Goal: Transaction & Acquisition: Purchase product/service

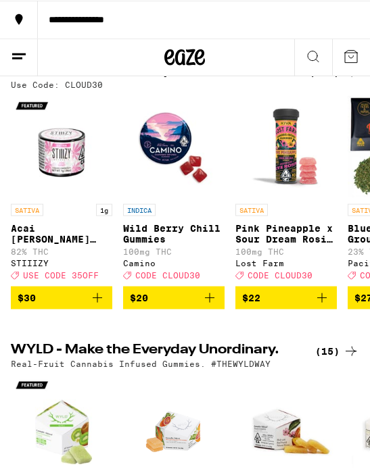
click at [347, 56] on icon at bounding box center [351, 56] width 16 height 16
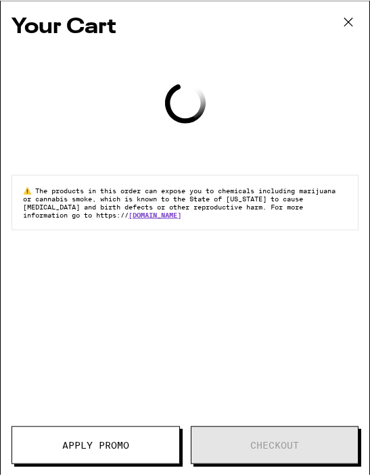
click at [356, 24] on icon at bounding box center [348, 21] width 20 height 20
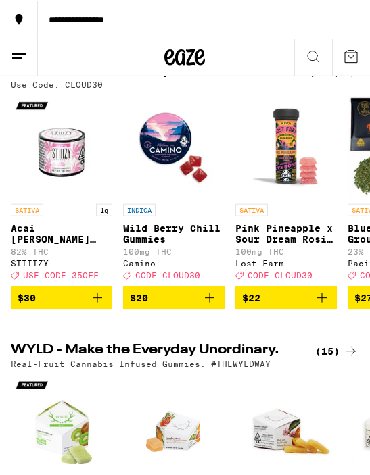
click at [14, 53] on line at bounding box center [19, 53] width 14 height 0
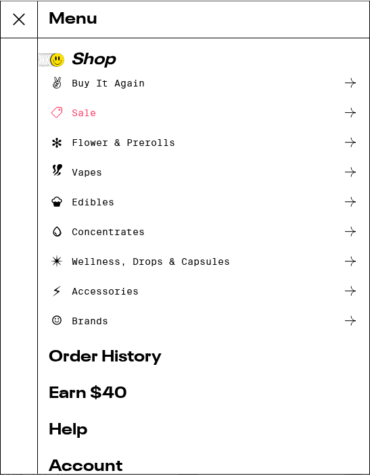
click at [357, 112] on icon at bounding box center [350, 112] width 16 height 16
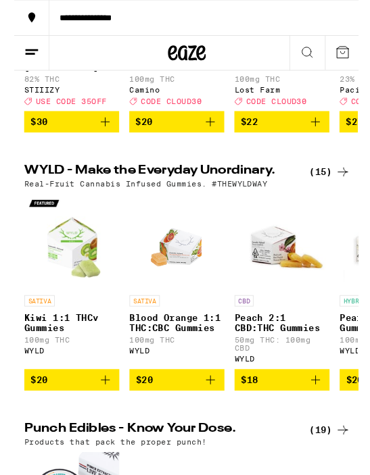
scroll to position [275, 0]
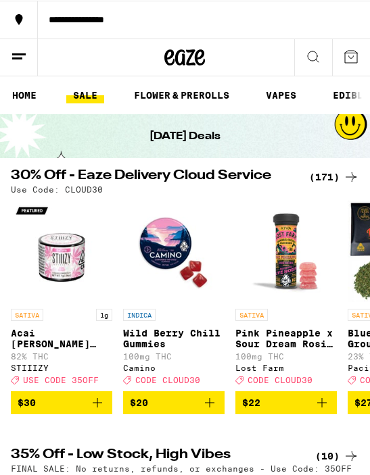
click at [187, 93] on link "FLOWER & PREROLLS" at bounding box center [181, 94] width 109 height 16
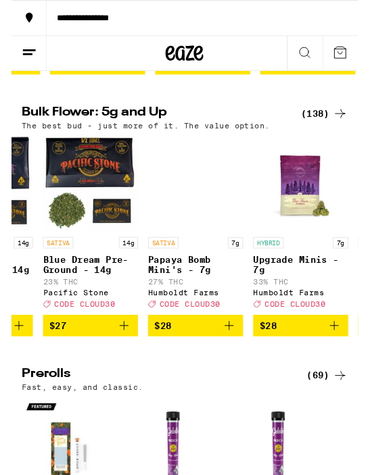
scroll to position [0, 436]
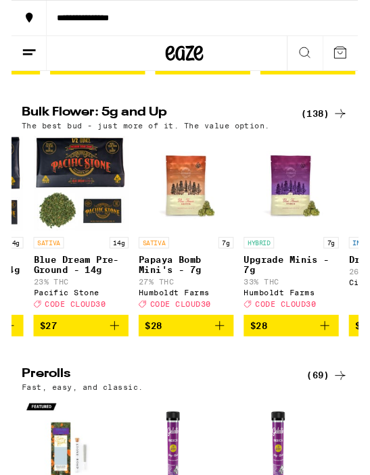
click at [325, 336] on link "HYBRID 7g Upgrade Minis - 7g 33% THC Humboldt Farms Deal Created with Sketch. C…" at bounding box center [298, 240] width 101 height 191
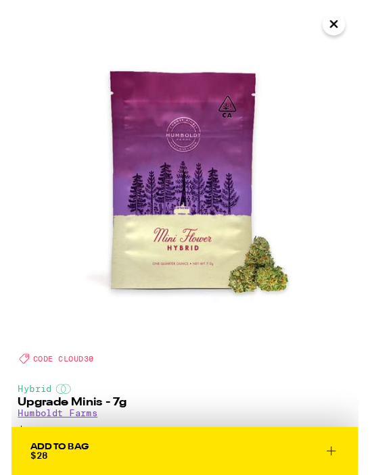
click at [301, 368] on img at bounding box center [185, 185] width 370 height 370
click at [240, 474] on span "Add To Bag $28" at bounding box center [184, 481] width 329 height 19
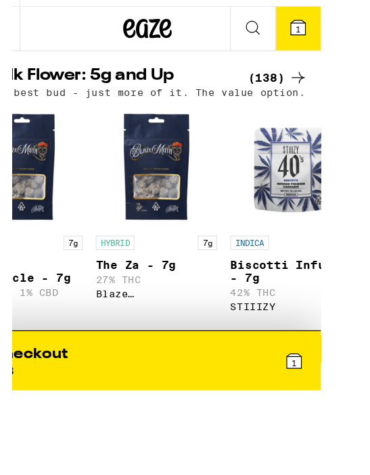
scroll to position [0, 4850]
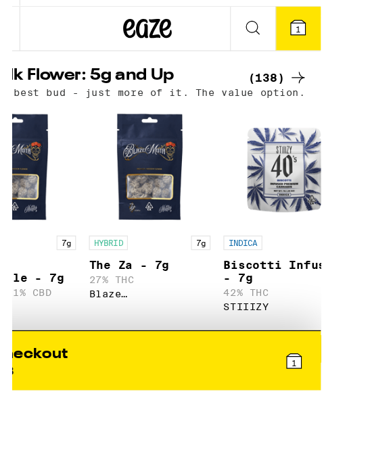
click at [230, 354] on span "$48" at bounding box center [258, 362] width 88 height 16
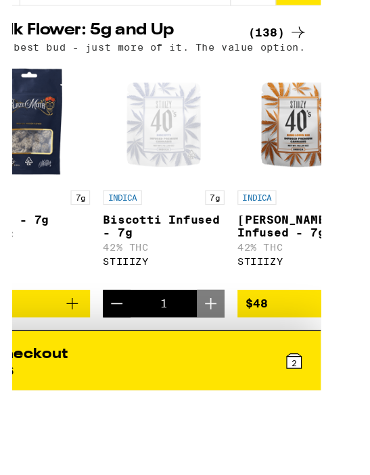
scroll to position [0, 4959]
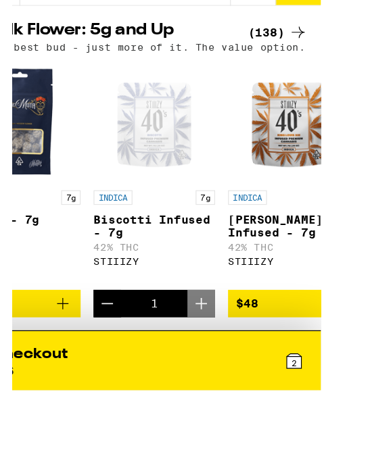
click at [102, 316] on icon "Decrement" at bounding box center [110, 324] width 16 height 16
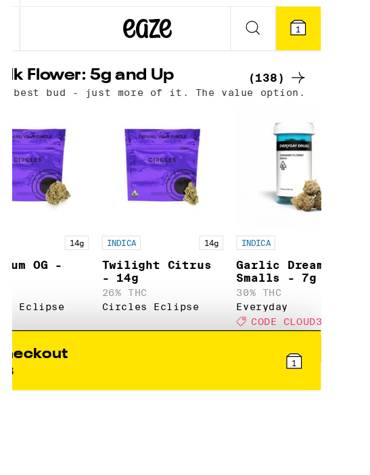
scroll to position [0, 6528]
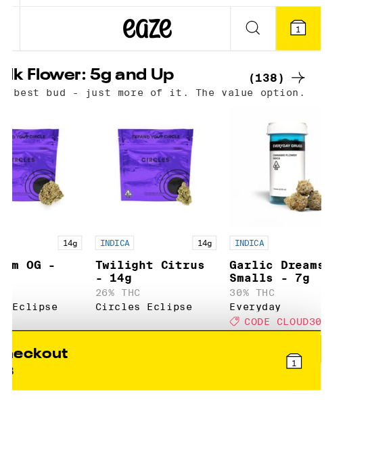
click at [241, 354] on span "$55" at bounding box center [263, 362] width 88 height 16
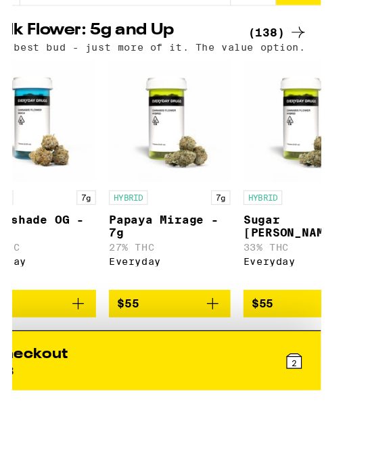
scroll to position [0, 6856]
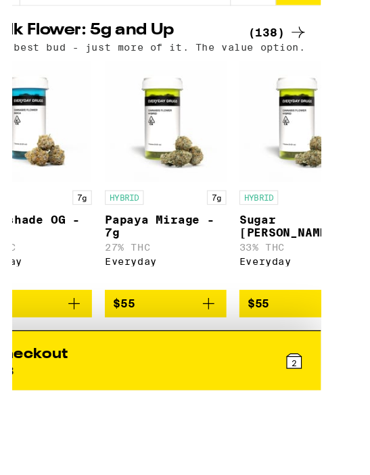
click at [249, 316] on span "$55" at bounding box center [271, 324] width 88 height 16
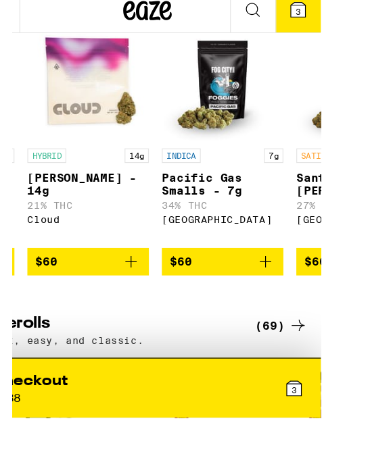
scroll to position [0, 8379]
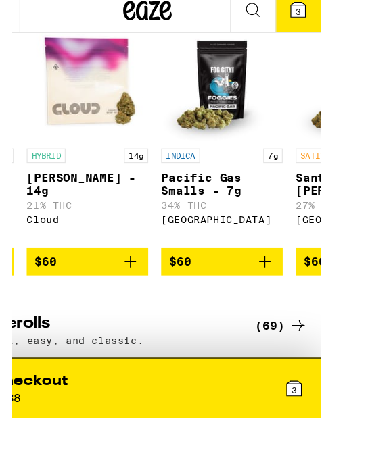
click at [199, 258] on span "$60" at bounding box center [206, 266] width 88 height 16
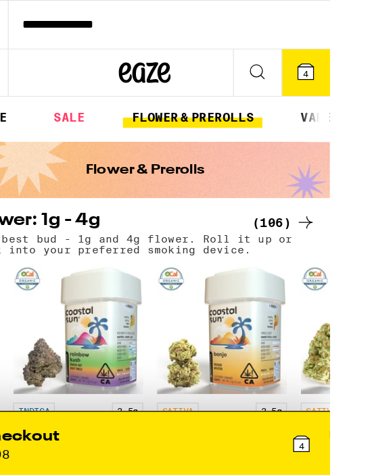
scroll to position [0, 0]
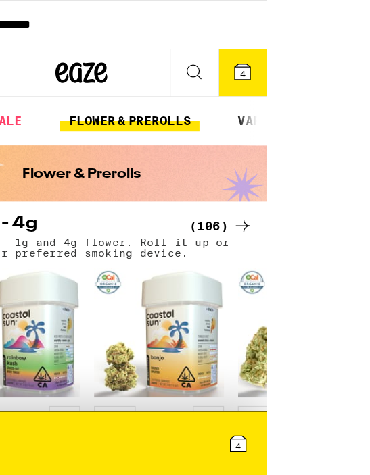
click at [276, 64] on icon at bounding box center [269, 56] width 16 height 16
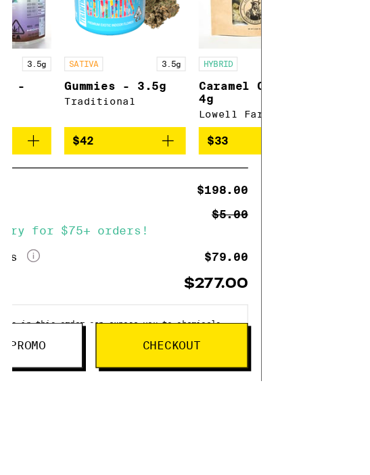
scroll to position [14, 0]
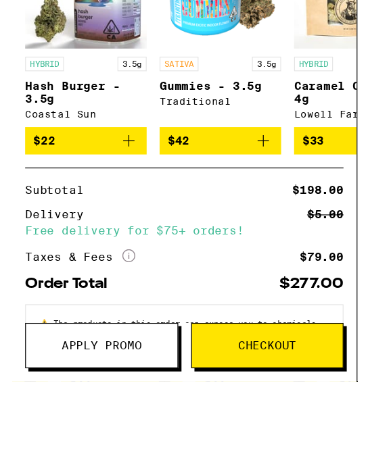
click at [133, 360] on button "Apply Promo" at bounding box center [75, 367] width 128 height 38
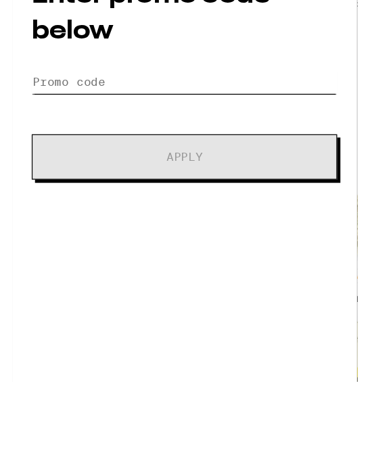
click at [123, 136] on input "Promo Code" at bounding box center [144, 146] width 255 height 20
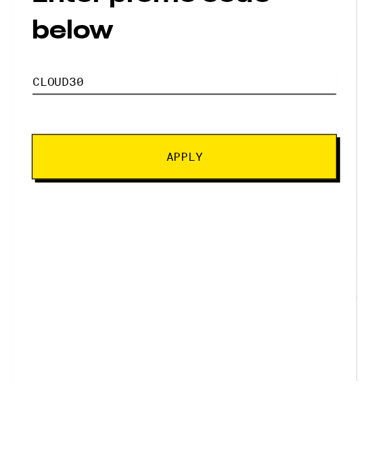
type input "Cloud30"
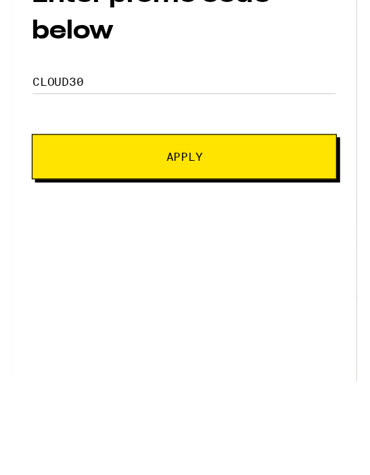
click at [159, 205] on span "Apply" at bounding box center [144, 209] width 30 height 9
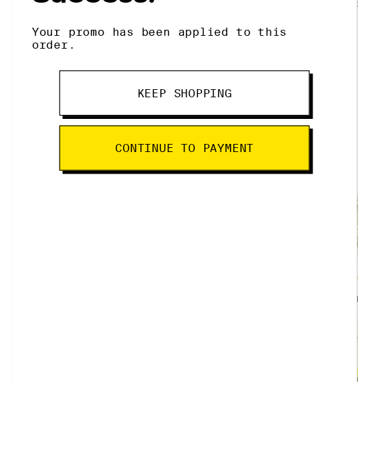
click at [202, 197] on span "Continue to payment" at bounding box center [144, 201] width 116 height 9
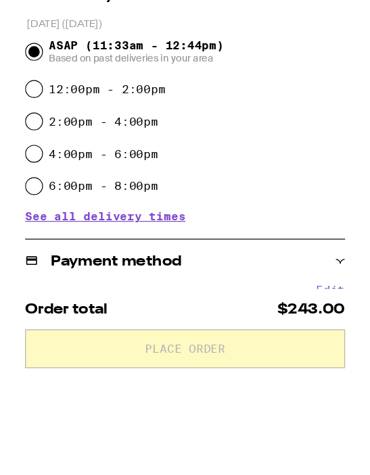
scroll to position [258, 0]
click at [21, 326] on input "Pay with Checking Account EVERYDAY CHECKING ...4005" at bounding box center [18, 333] width 14 height 14
radio input "true"
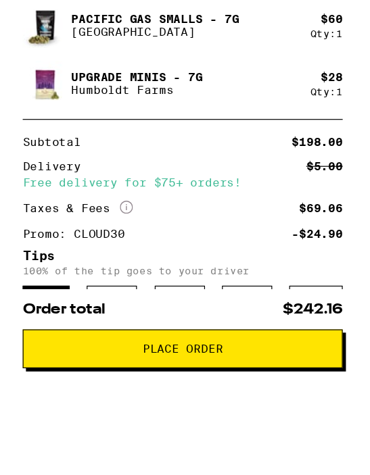
scroll to position [772, 0]
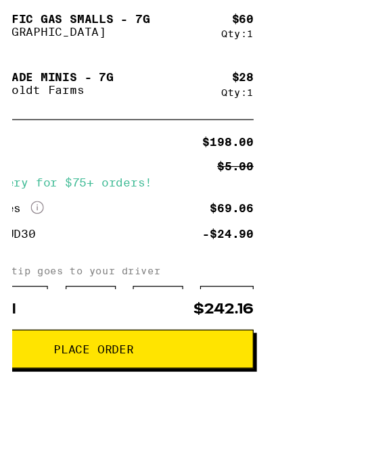
click at [263, 317] on div "Other" at bounding box center [255, 330] width 45 height 26
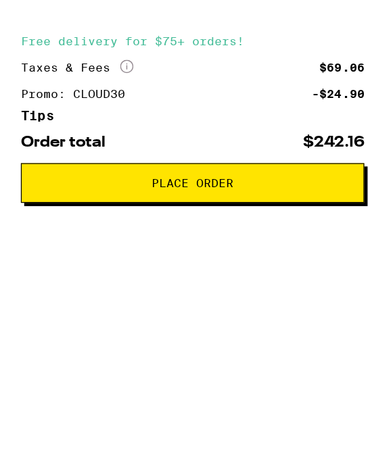
scroll to position [854, 0]
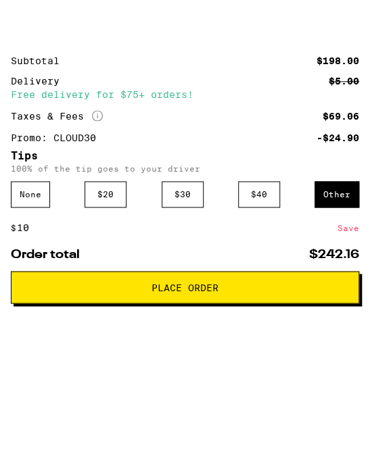
type input "10"
click at [353, 269] on div "Save" at bounding box center [348, 281] width 22 height 25
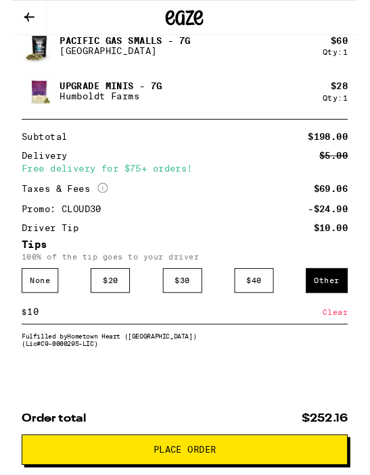
scroll to position [842, 0]
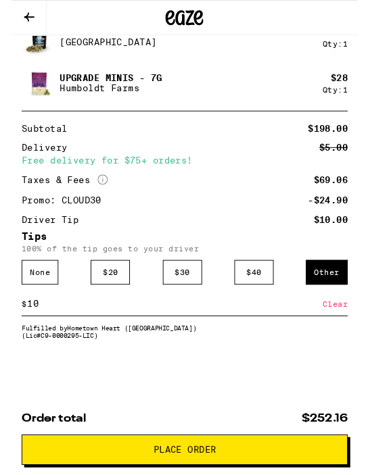
click at [192, 474] on span "Place Order" at bounding box center [184, 480] width 67 height 9
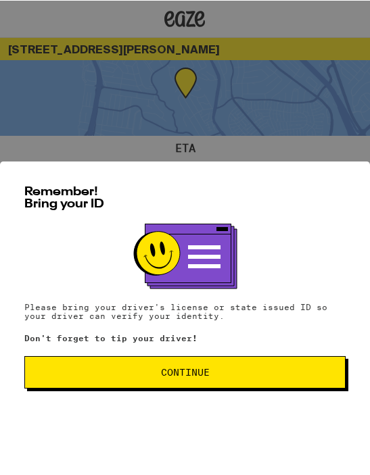
click at [222, 373] on span "Continue" at bounding box center [185, 372] width 298 height 9
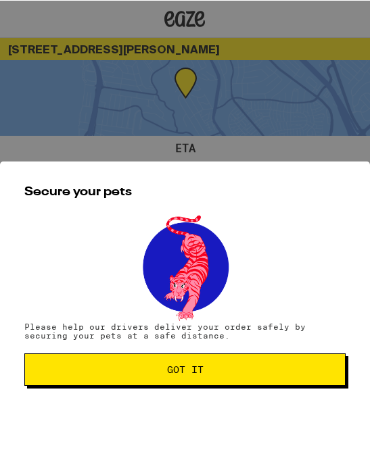
click at [195, 374] on span "Got it" at bounding box center [185, 369] width 36 height 9
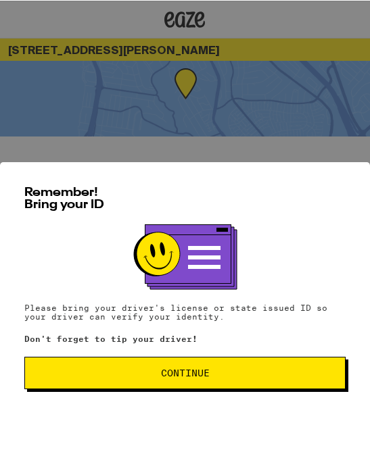
click at [230, 371] on button "Continue" at bounding box center [184, 372] width 321 height 32
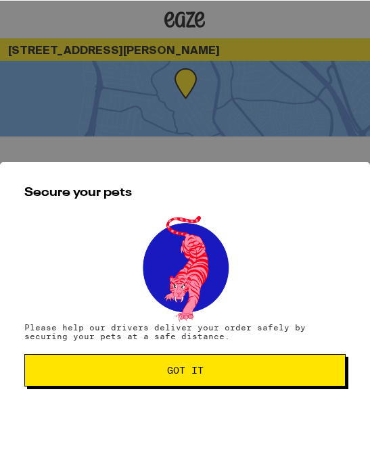
click at [207, 371] on span "Got it" at bounding box center [185, 369] width 298 height 9
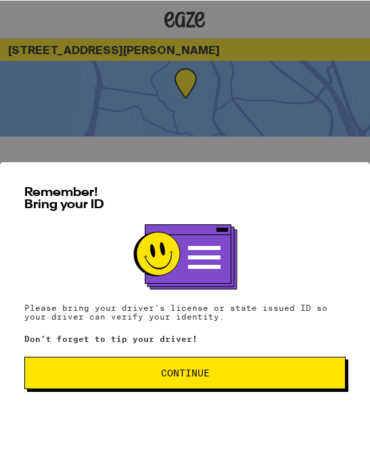
click at [234, 377] on span "Continue" at bounding box center [185, 372] width 298 height 9
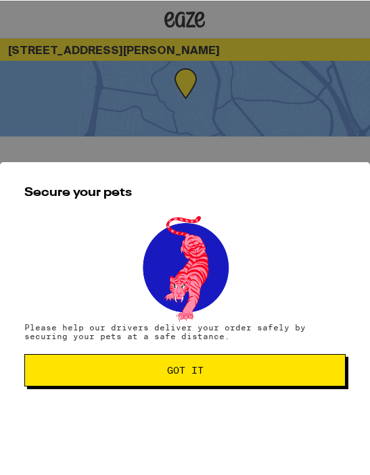
click at [229, 373] on span "Got it" at bounding box center [185, 369] width 298 height 9
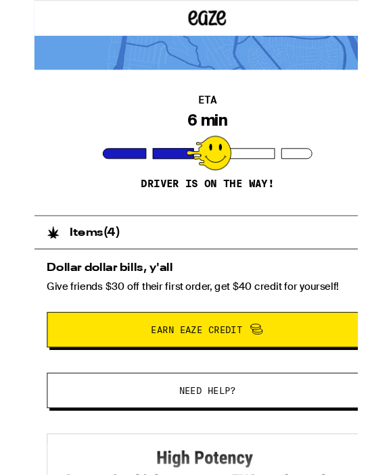
scroll to position [60, 0]
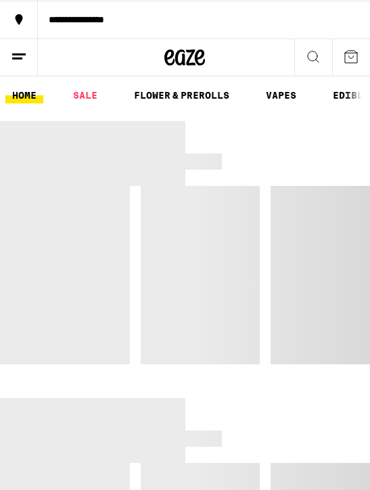
click at [312, 59] on icon at bounding box center [313, 56] width 16 height 16
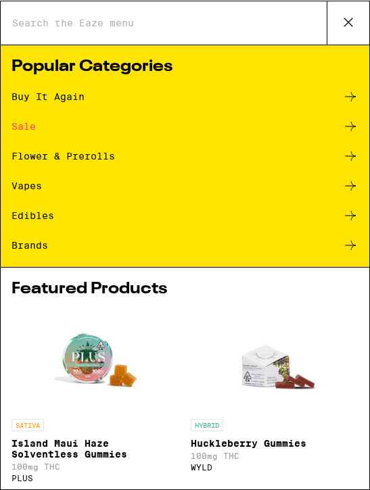
click at [133, 26] on input "Search for Products" at bounding box center [168, 22] width 315 height 12
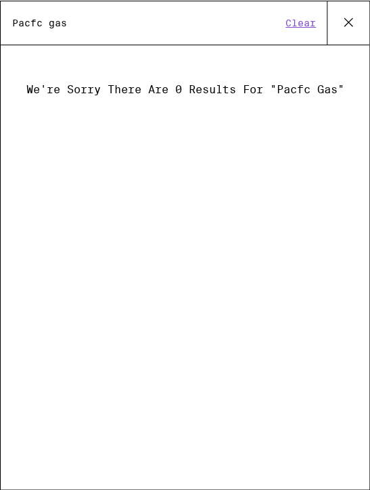
click at [311, 189] on div "Search for Products Pacfc gas Clear We're sorry there are 0 results for "Pacfc …" at bounding box center [185, 244] width 370 height 489
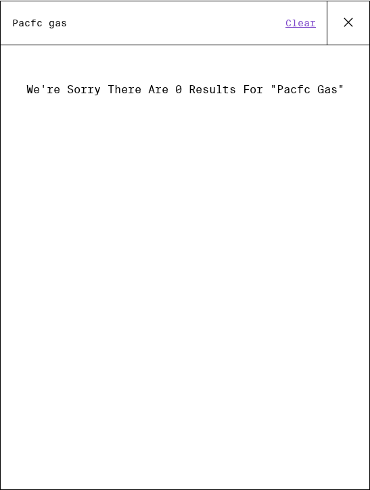
click at [169, 16] on input "Pacfc gas" at bounding box center [146, 22] width 270 height 12
click at [127, 22] on input "Pacfc gas" at bounding box center [146, 22] width 270 height 12
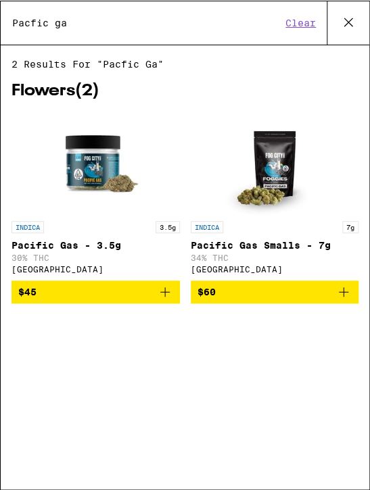
type input "Pacfic gas"
